Goal: Transaction & Acquisition: Subscribe to service/newsletter

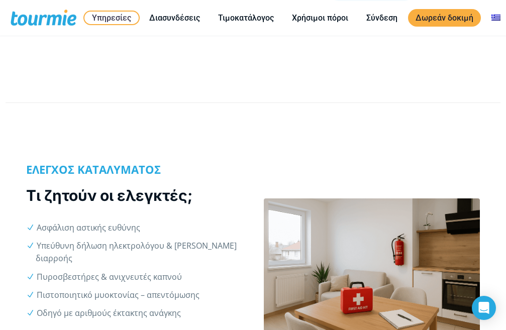
scroll to position [266, 0]
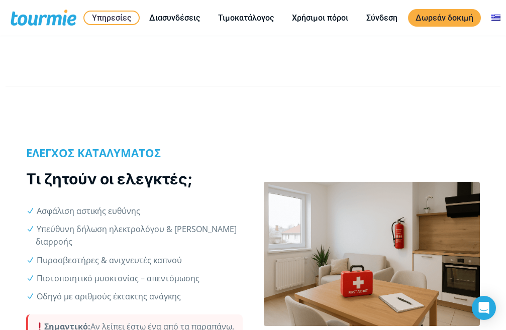
click at [104, 272] on li "Πιστοποιητικό μυοκτονίας – απεντόμωσης" at bounding box center [139, 278] width 207 height 13
drag, startPoint x: 43, startPoint y: 285, endPoint x: 181, endPoint y: 284, distance: 138.2
click at [181, 291] on li "Οδηγό με αριθμούς έκτακτης ανάγκης" at bounding box center [139, 297] width 207 height 13
click at [218, 272] on li "Πιστοποιητικό μυοκτονίας – απεντόμωσης" at bounding box center [139, 278] width 207 height 13
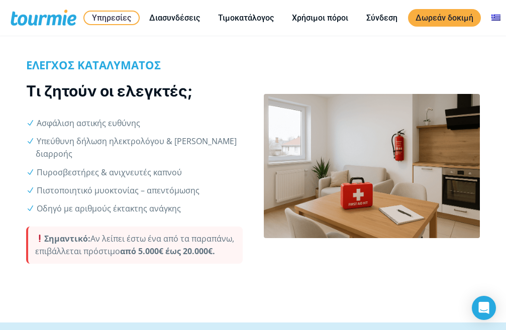
scroll to position [366, 0]
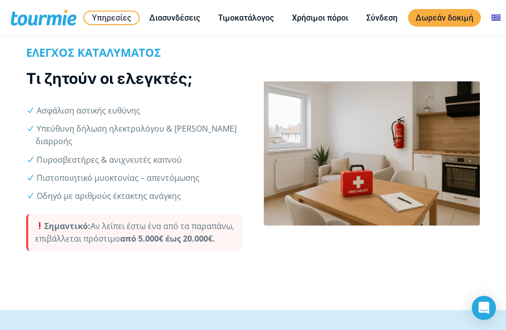
click at [62, 190] on li "Οδηγό με αριθμούς έκτακτης ανάγκης" at bounding box center [139, 196] width 207 height 13
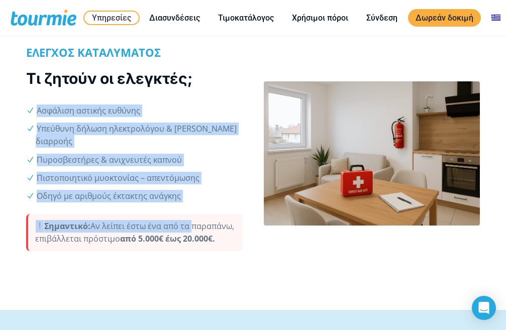
drag, startPoint x: 38, startPoint y: 109, endPoint x: 218, endPoint y: 190, distance: 197.8
click at [218, 190] on div "ΕΛΕΓΧΟΣ ΚΑΤΑΛΥΜΑΤΟΣ Τι ζητούν οι ελεγκτές; Ασφάλιση αστικής ευθύνης Υπεύθυνη δή…" at bounding box center [134, 153] width 217 height 214
click at [227, 174] on ul "Ασφάλιση αστικής ευθύνης Υπεύθυνη δήλωση ηλεκτρολόγου & [PERSON_NAME] διαρροής …" at bounding box center [134, 154] width 217 height 98
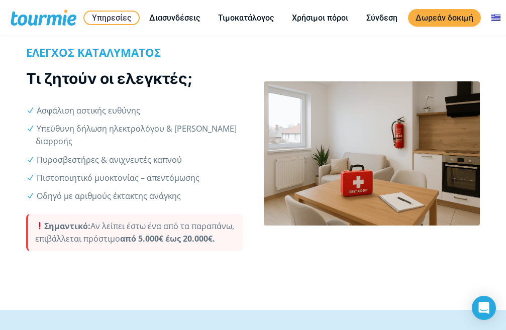
click at [178, 275] on div "ΕΛΕΓΧΟΣ ΚΑΤΑΛΥΜΑΤΟΣ Τι ζητούν οι ελεγκτές; Ασφάλιση αστικής ευθύνης Υπεύθυνη δή…" at bounding box center [253, 152] width 506 height 316
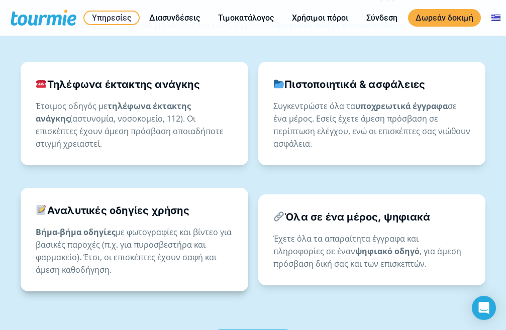
scroll to position [768, 0]
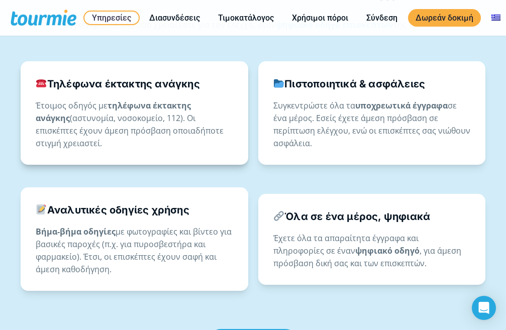
drag, startPoint x: 159, startPoint y: 113, endPoint x: 224, endPoint y: 132, distance: 68.1
click at [224, 132] on p "Έτοιμος οδηγός με τηλέφωνα έκτακτης ανάγκης (αστυνομία, νοσοκομείο, 112). Οι επ…" at bounding box center [135, 125] width 198 height 50
click at [215, 143] on p "Έτοιμος οδηγός με τηλέφωνα έκτακτης ανάγκης (αστυνομία, νοσοκομείο, 112). Οι επ…" at bounding box center [135, 125] width 198 height 50
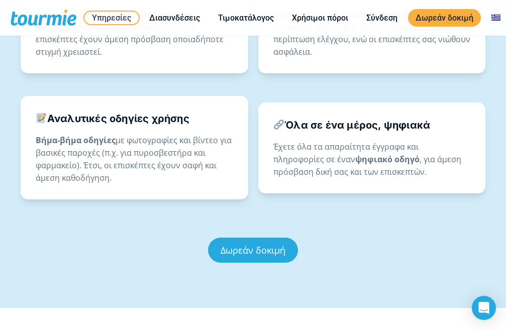
scroll to position [869, 0]
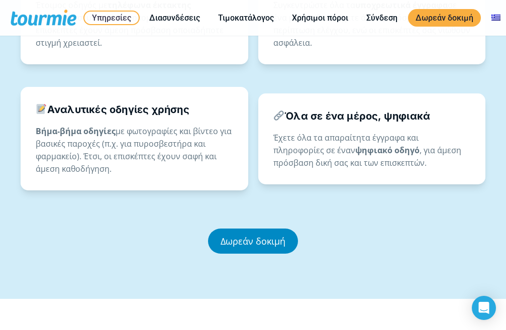
click at [250, 242] on link "Δωρεάν δοκιμή" at bounding box center [253, 241] width 90 height 25
